Goal: Task Accomplishment & Management: Manage account settings

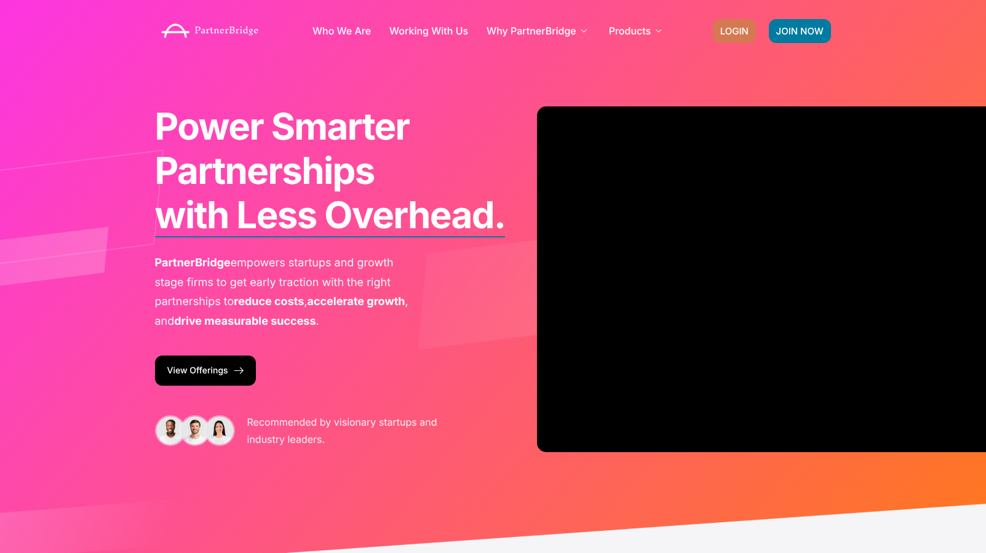
click at [715, 30] on link "LOGIN" at bounding box center [734, 31] width 43 height 24
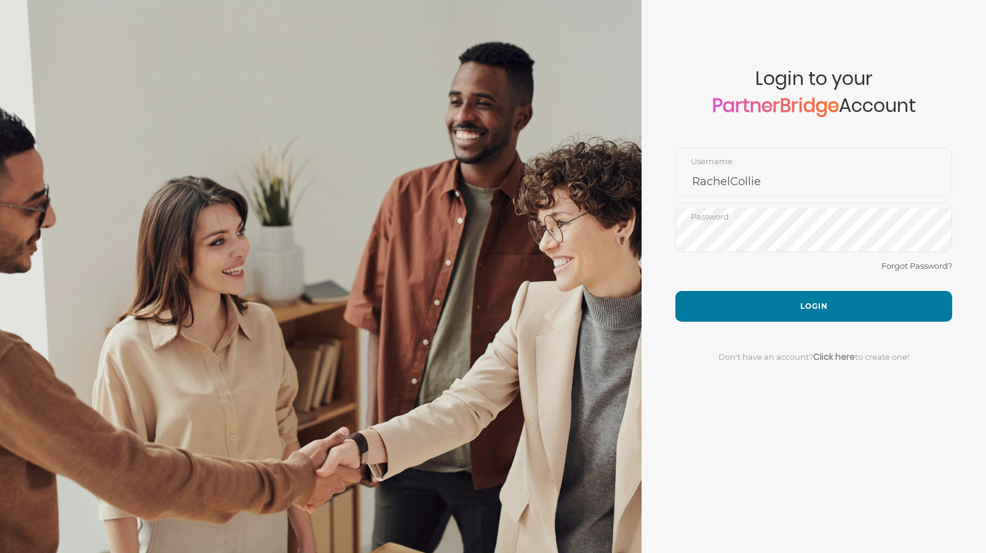
click at [775, 272] on div "Forgot Password?" at bounding box center [813, 274] width 277 height 33
click at [772, 172] on input "RachelCollie" at bounding box center [813, 182] width 275 height 30
click at [772, 173] on input "RachelCollie" at bounding box center [813, 182] width 275 height 30
click at [773, 172] on input "RachelCollie" at bounding box center [813, 182] width 275 height 30
type input "DemoUser"
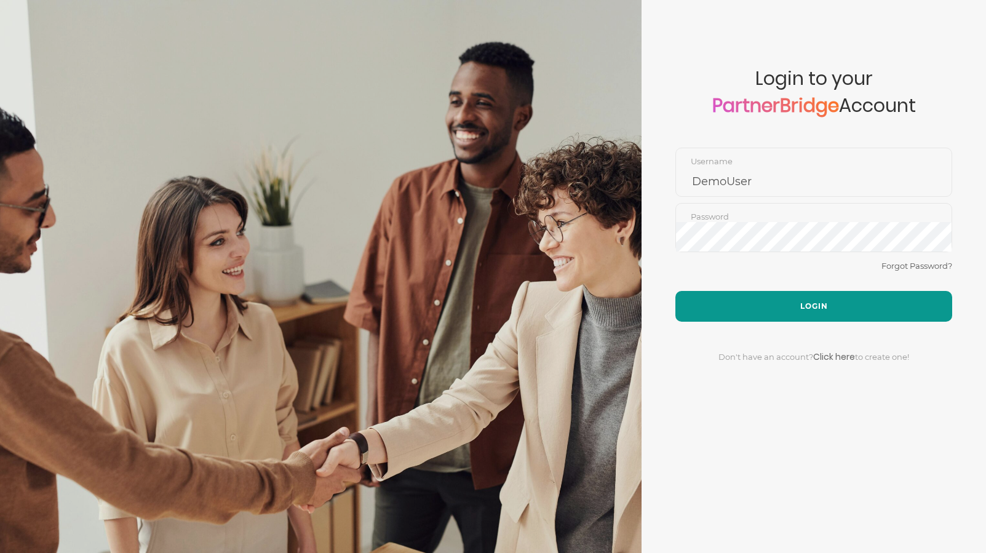
click at [798, 291] on button "Login" at bounding box center [813, 306] width 277 height 31
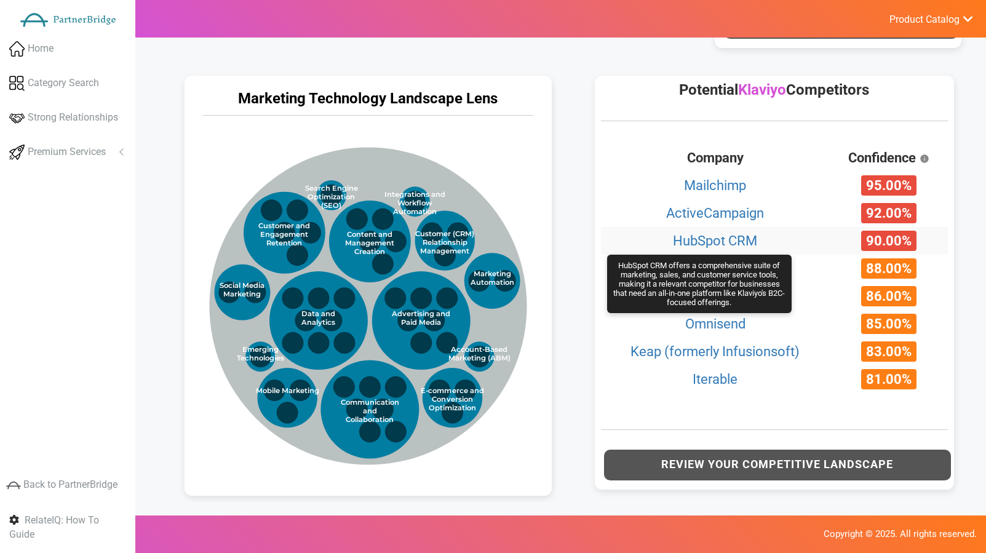
scroll to position [643, 0]
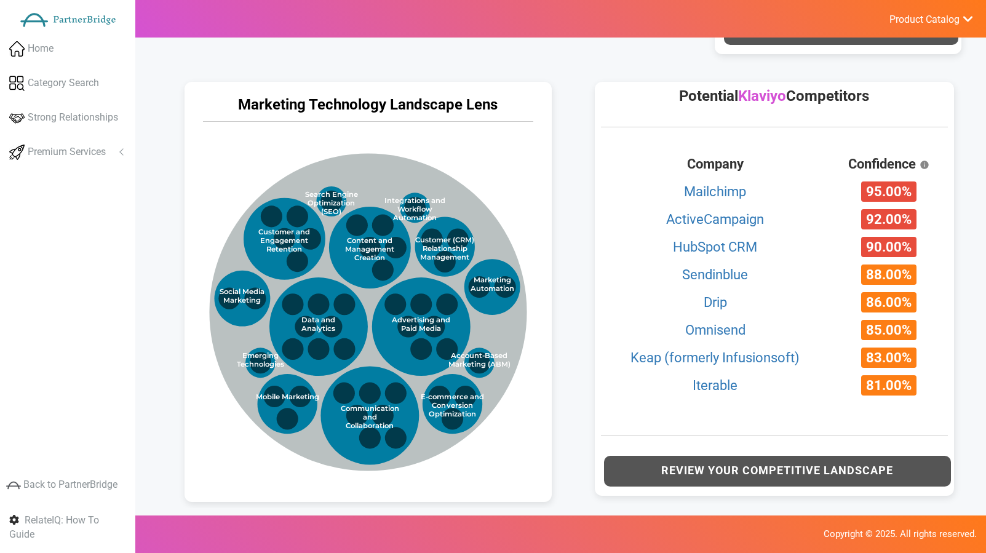
click at [748, 97] on span "Klaviyo" at bounding box center [762, 95] width 48 height 17
click at [749, 97] on span "Klaviyo" at bounding box center [762, 95] width 48 height 17
